Goal: Transaction & Acquisition: Purchase product/service

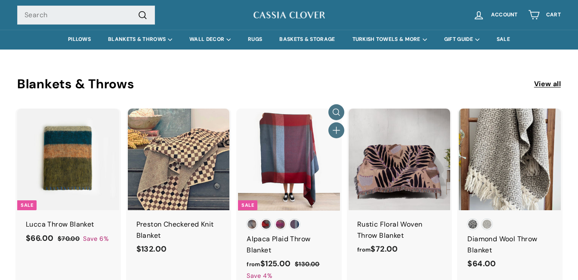
scroll to position [387, 0]
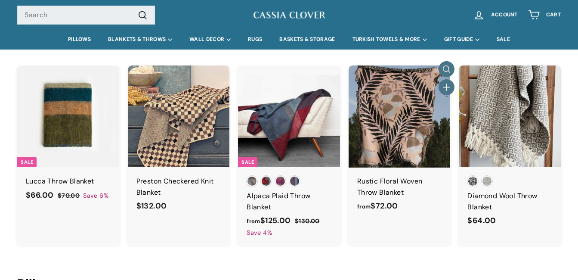
click at [377, 190] on div "Rustic Floral Woven Throw Blanket" at bounding box center [399, 187] width 85 height 22
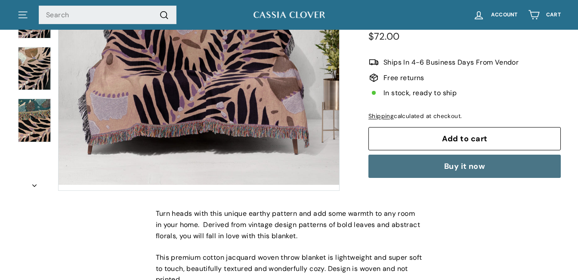
scroll to position [215, 0]
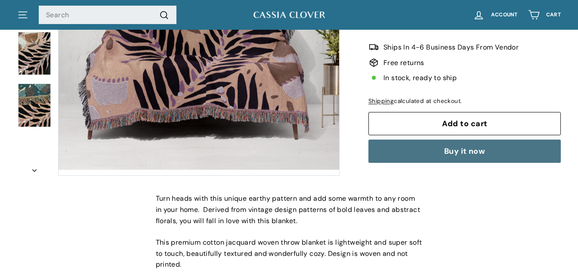
click at [444, 123] on span "Add to cart" at bounding box center [465, 123] width 46 height 10
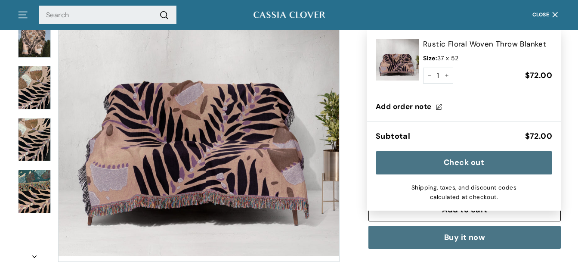
click at [473, 163] on button "Check out" at bounding box center [464, 162] width 176 height 23
